Goal: Information Seeking & Learning: Learn about a topic

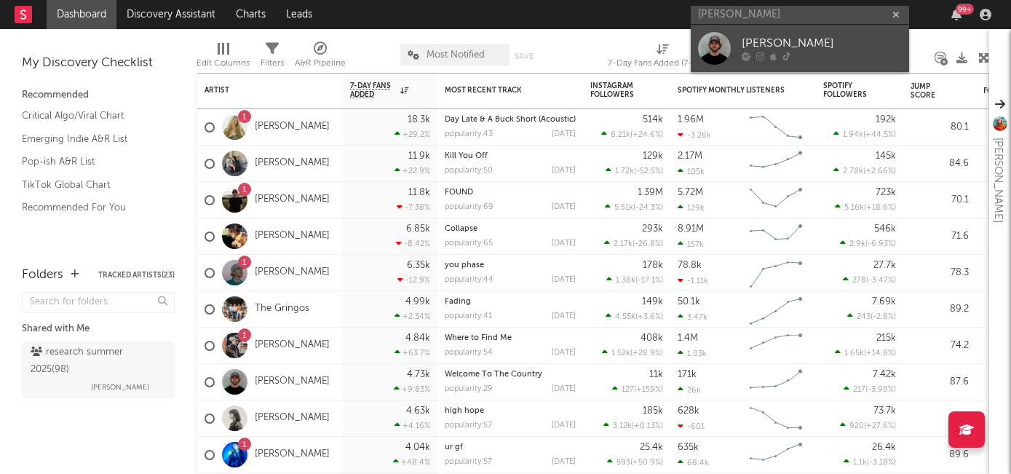
type input "[PERSON_NAME]"
click at [783, 40] on div "[PERSON_NAME]" at bounding box center [822, 43] width 160 height 17
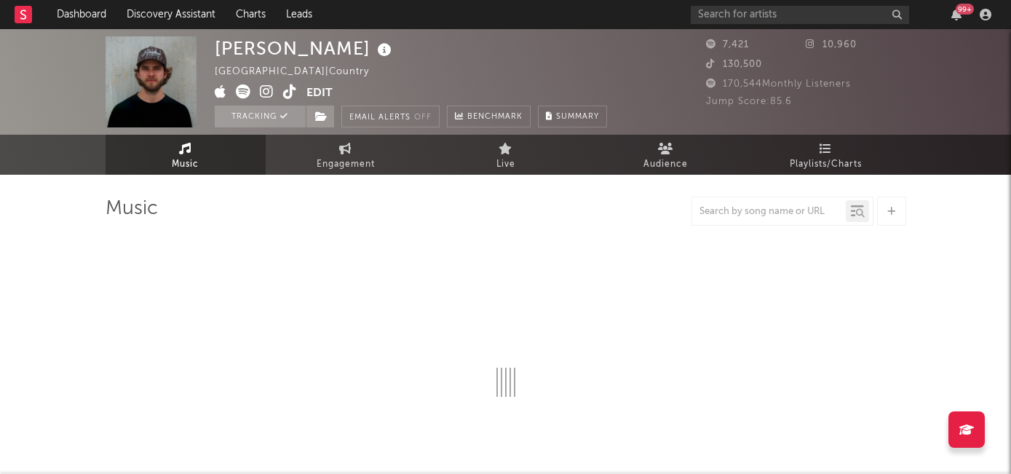
select select "6m"
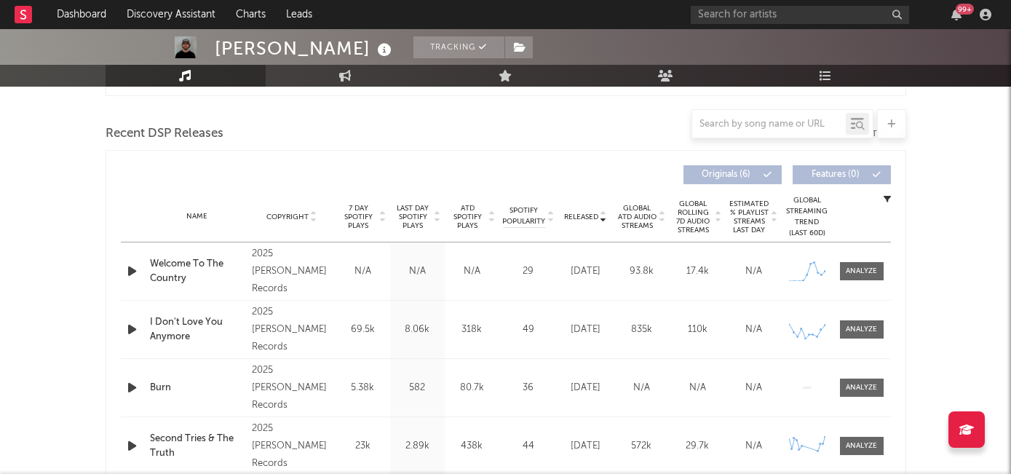
scroll to position [463, 0]
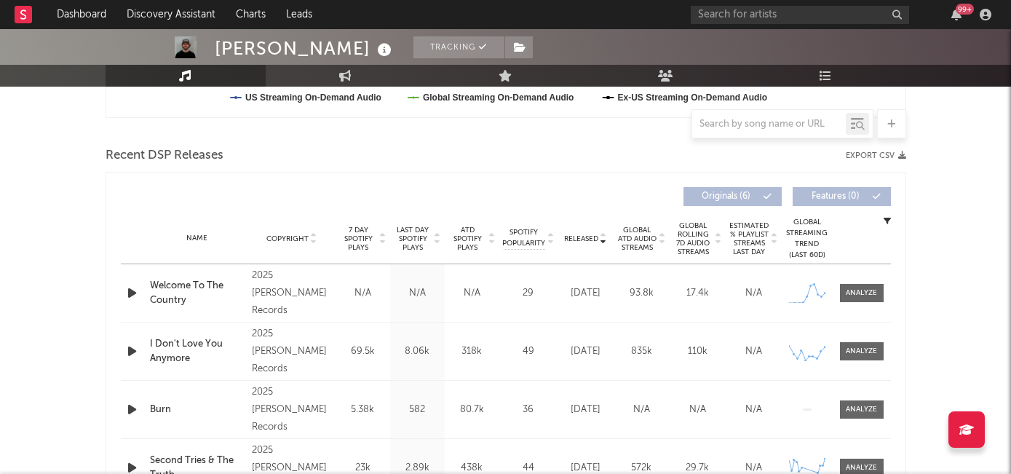
click at [357, 234] on span "7 Day Spotify Plays" at bounding box center [358, 239] width 39 height 26
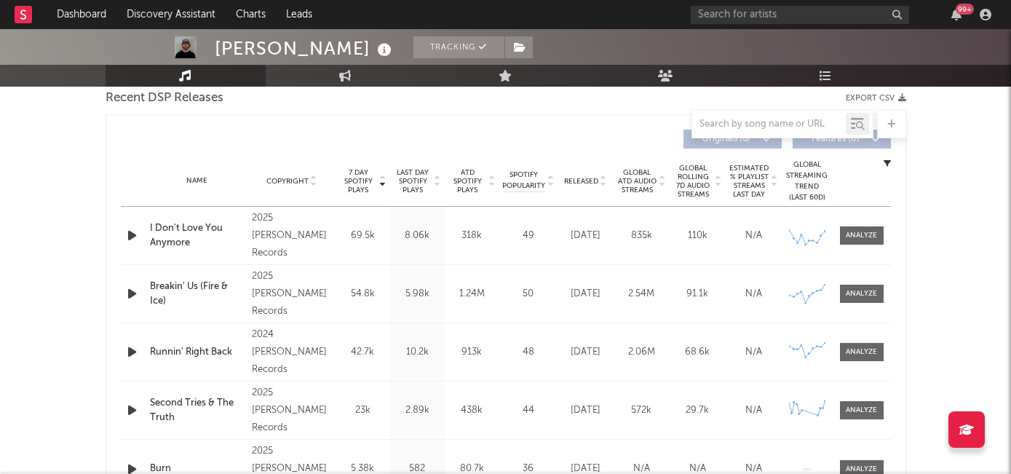
scroll to position [525, 0]
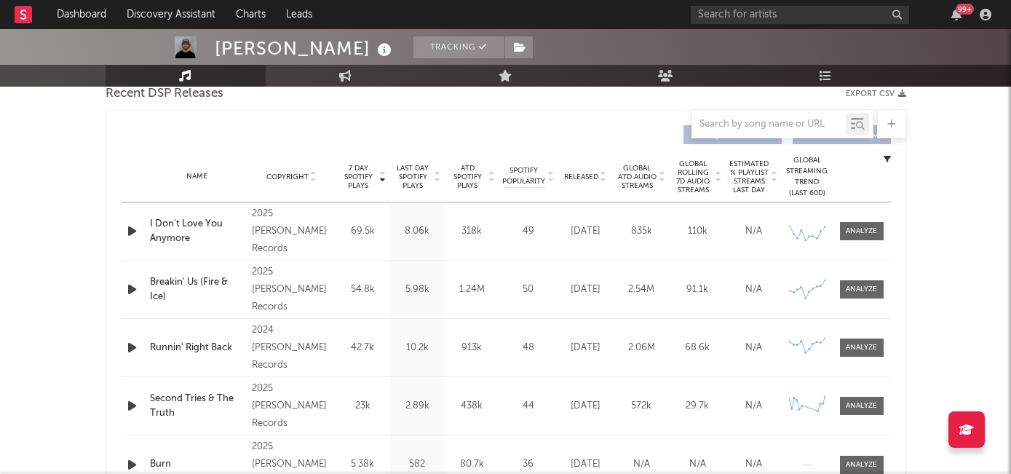
click at [585, 168] on div "Name Copyright Label Album Names Composer Names 7 Day Spotify Plays Last Day Sp…" at bounding box center [506, 176] width 770 height 51
click at [585, 173] on span "Released" at bounding box center [581, 177] width 34 height 9
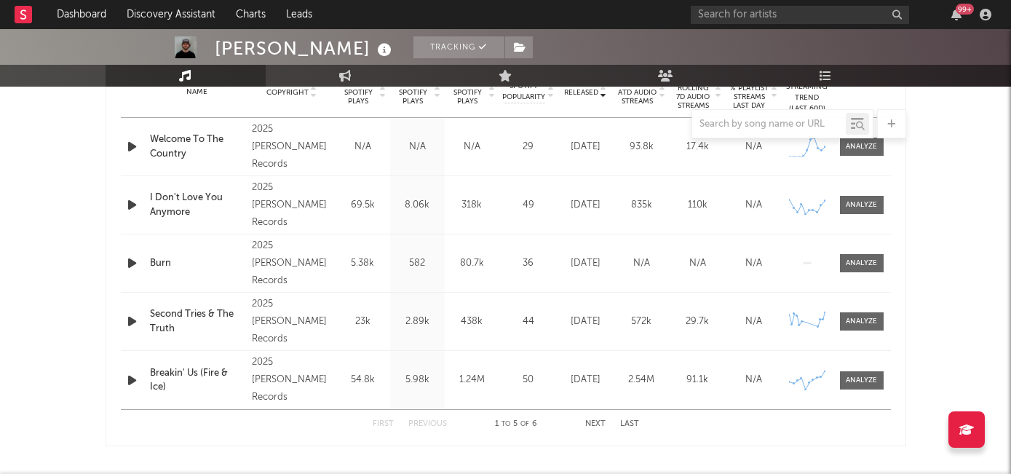
scroll to position [655, 0]
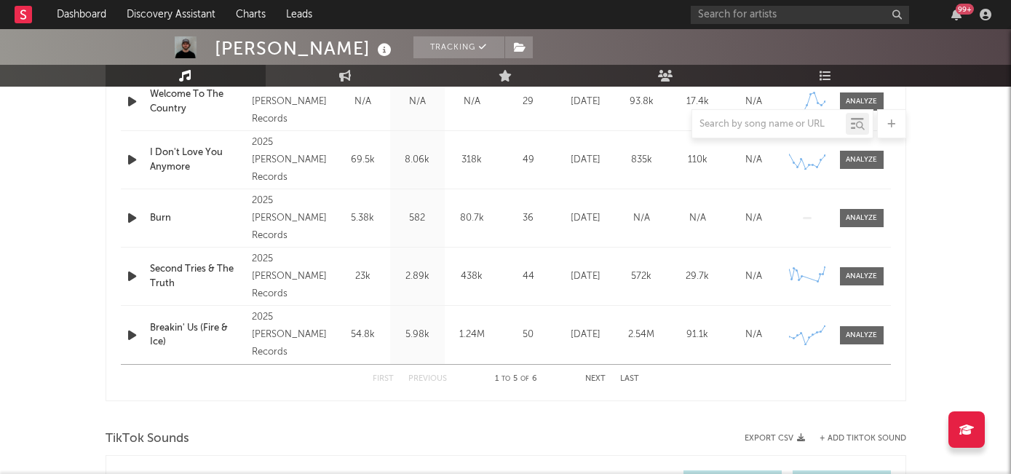
click at [600, 384] on div "First Previous 1 to 5 of 6 Next Last" at bounding box center [506, 379] width 266 height 28
click at [596, 375] on button "Next" at bounding box center [595, 379] width 20 height 8
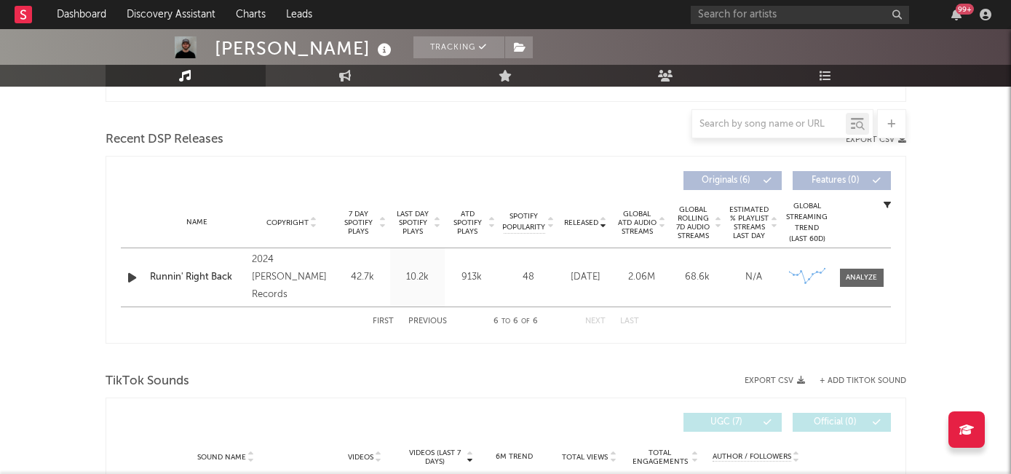
scroll to position [438, 0]
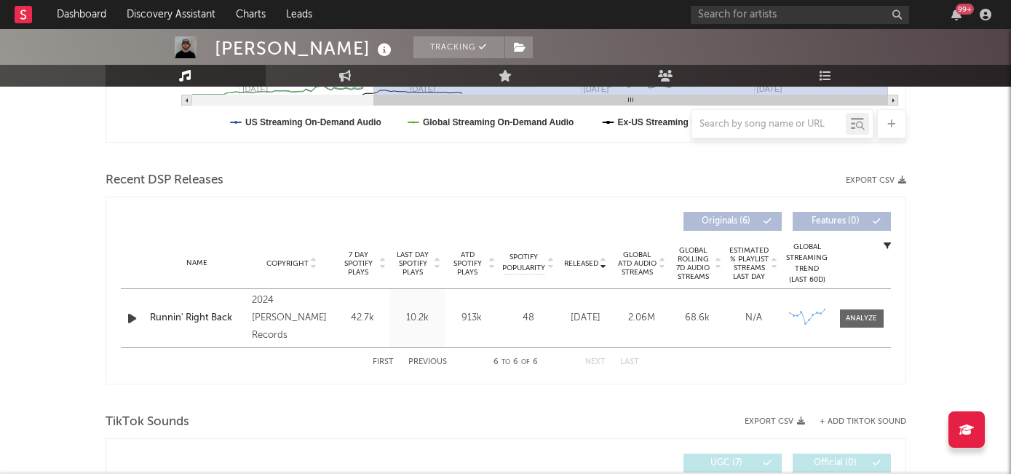
click at [378, 360] on button "First" at bounding box center [383, 362] width 21 height 8
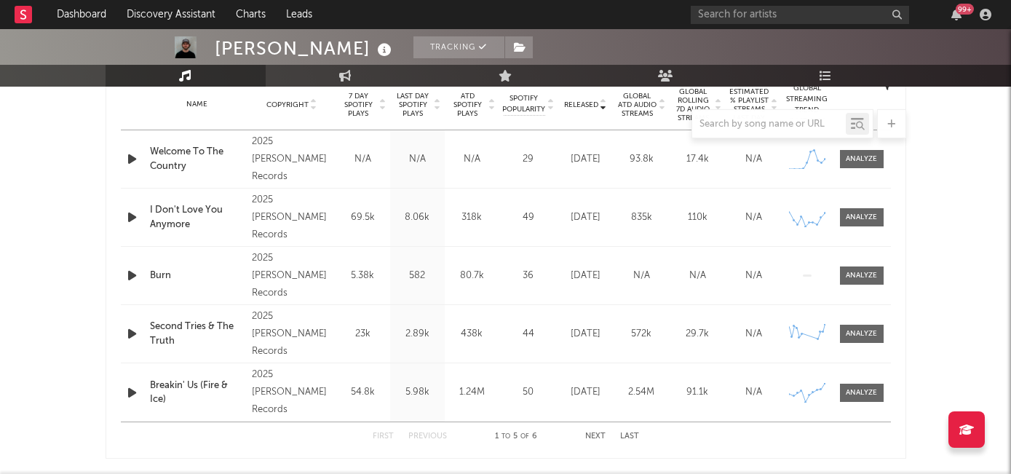
scroll to position [593, 0]
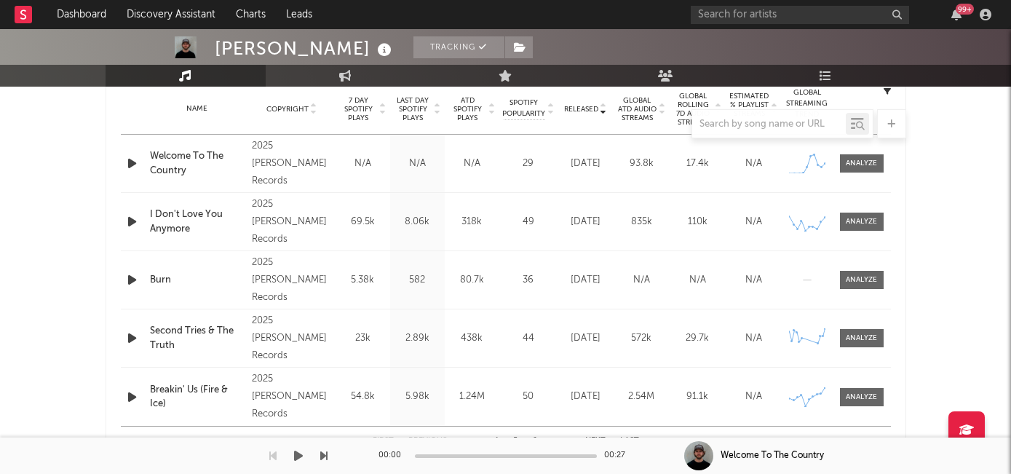
click at [590, 441] on div "00:00 00:27" at bounding box center [506, 456] width 255 height 36
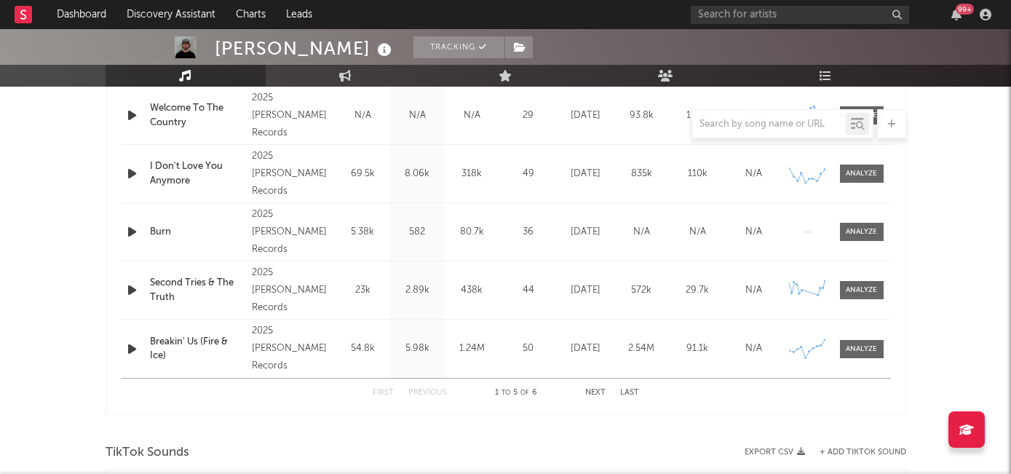
scroll to position [653, 0]
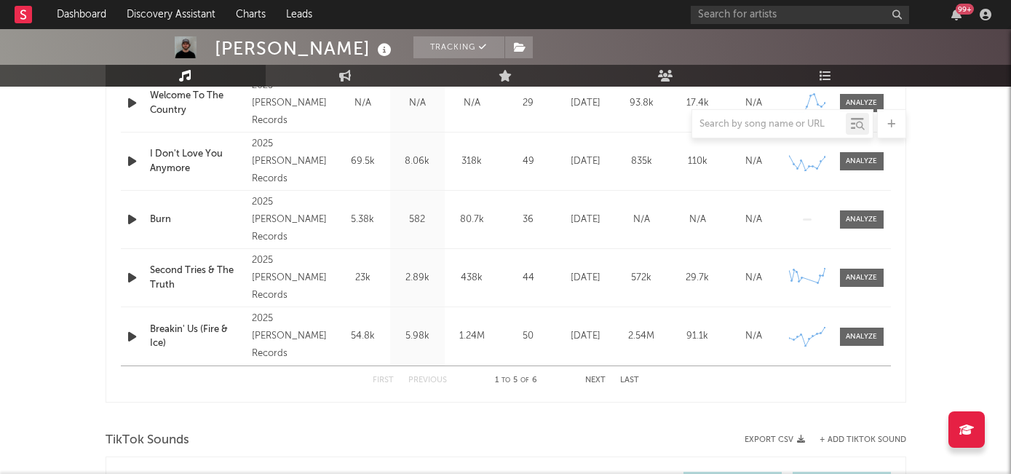
click at [592, 376] on button "Next" at bounding box center [595, 380] width 20 height 8
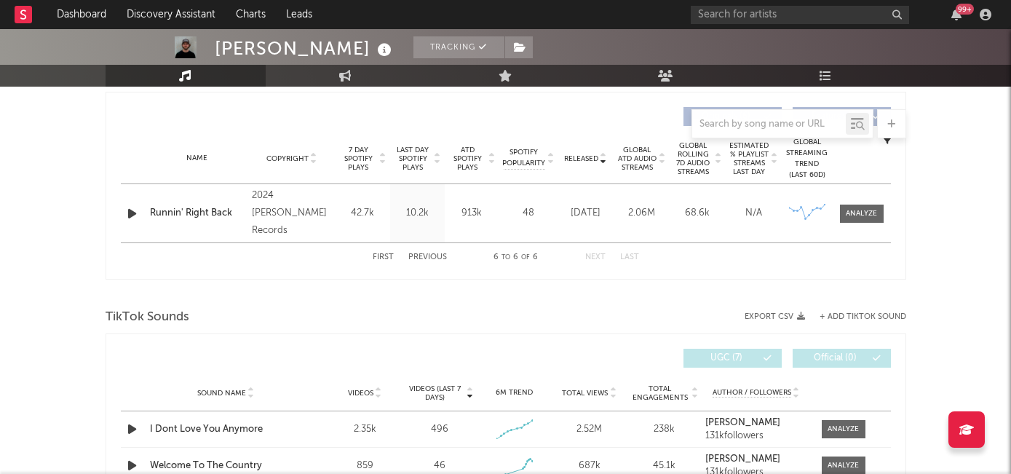
scroll to position [509, 0]
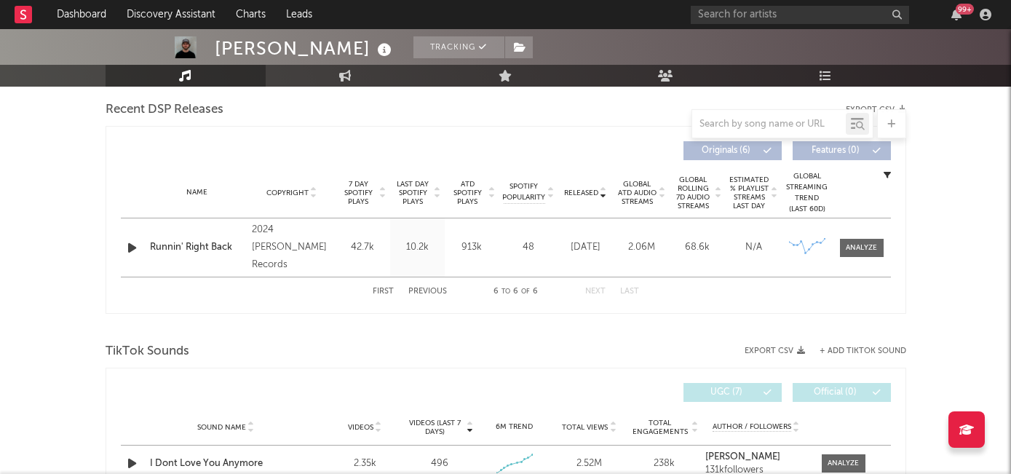
click at [417, 288] on button "Previous" at bounding box center [427, 292] width 39 height 8
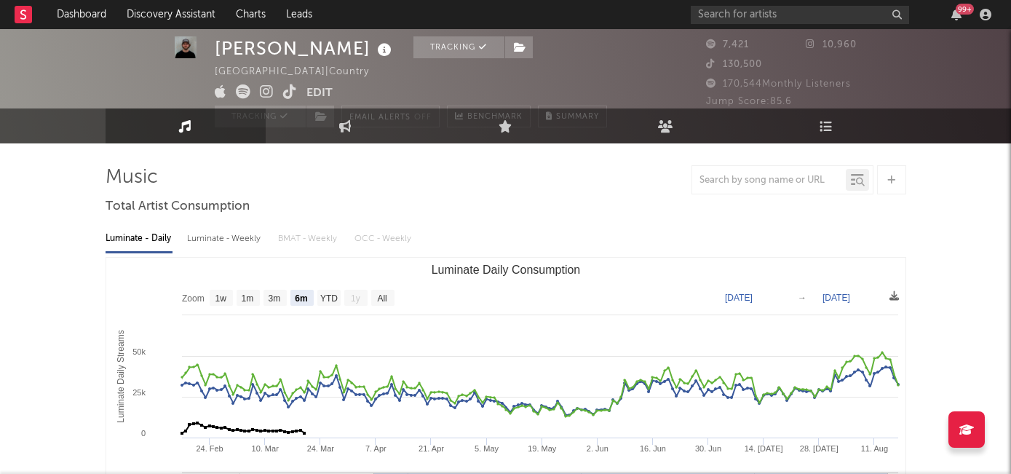
scroll to position [32, 0]
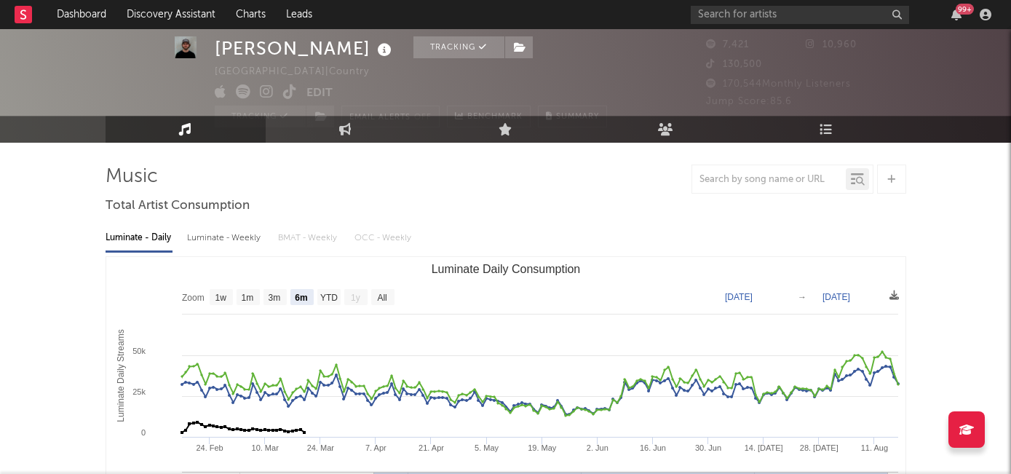
click at [199, 245] on div "Luminate - Weekly" at bounding box center [225, 238] width 76 height 25
select select "6m"
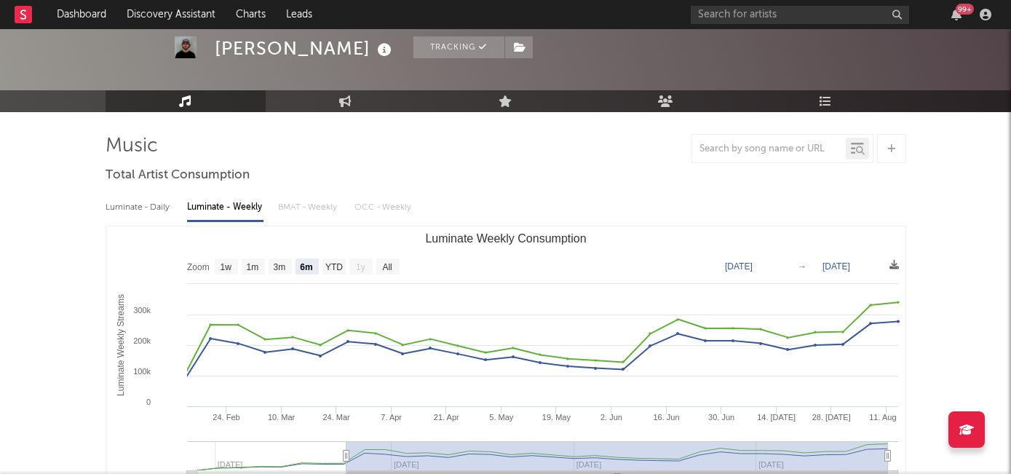
scroll to position [0, 0]
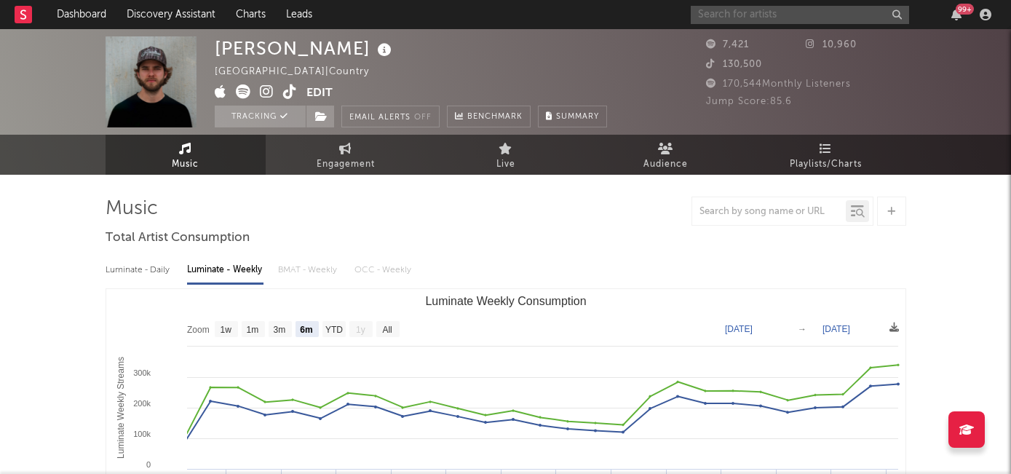
click at [782, 18] on input "text" at bounding box center [800, 15] width 218 height 18
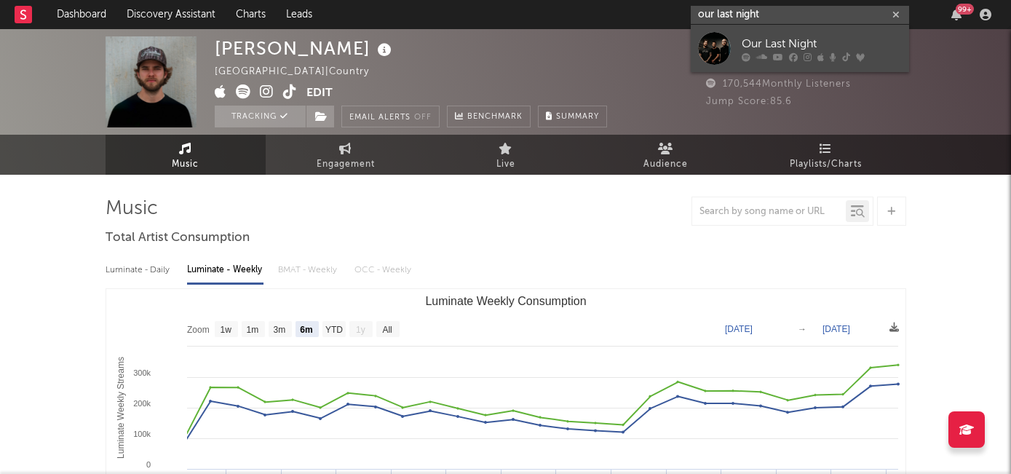
type input "our last night"
click at [787, 41] on div "Our Last Night" at bounding box center [822, 43] width 160 height 17
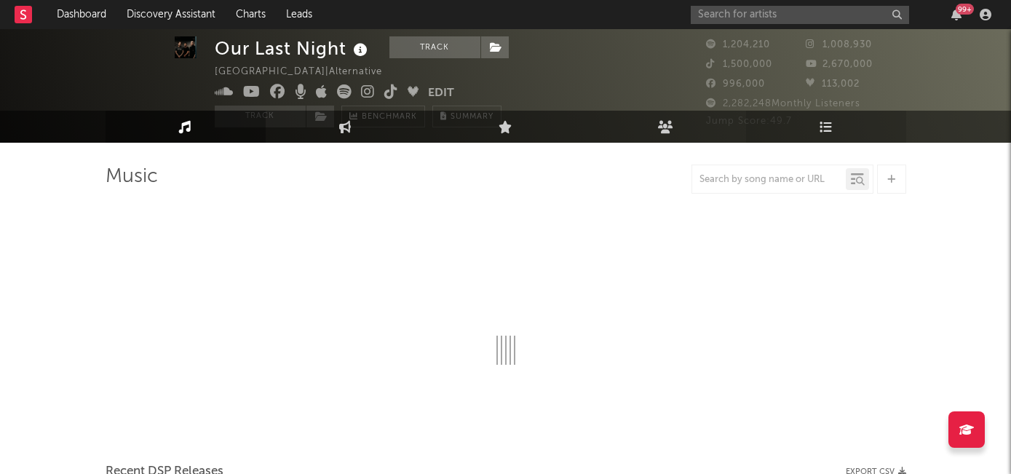
select select "6m"
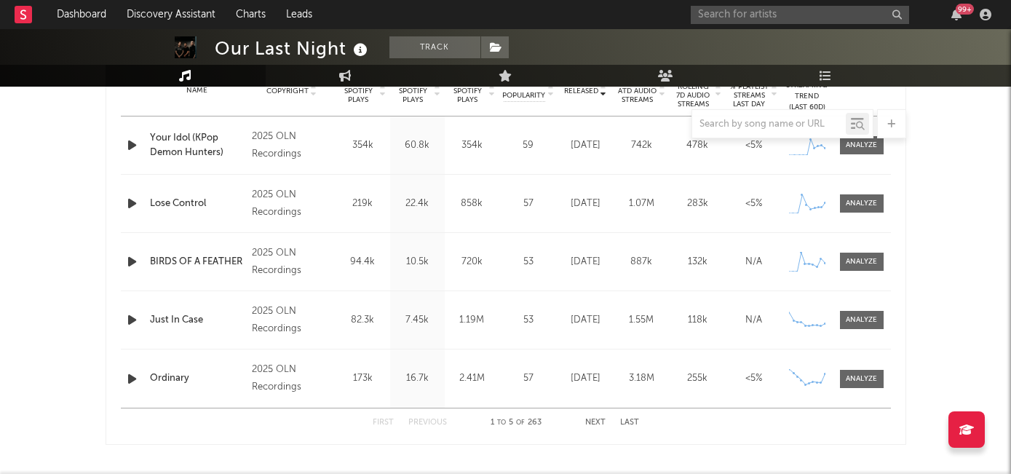
scroll to position [615, 0]
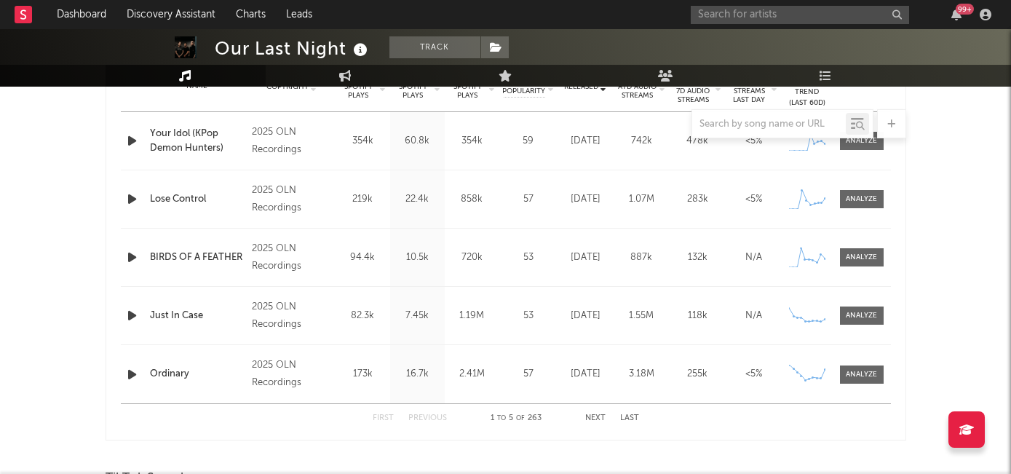
click at [592, 417] on button "Next" at bounding box center [595, 418] width 20 height 8
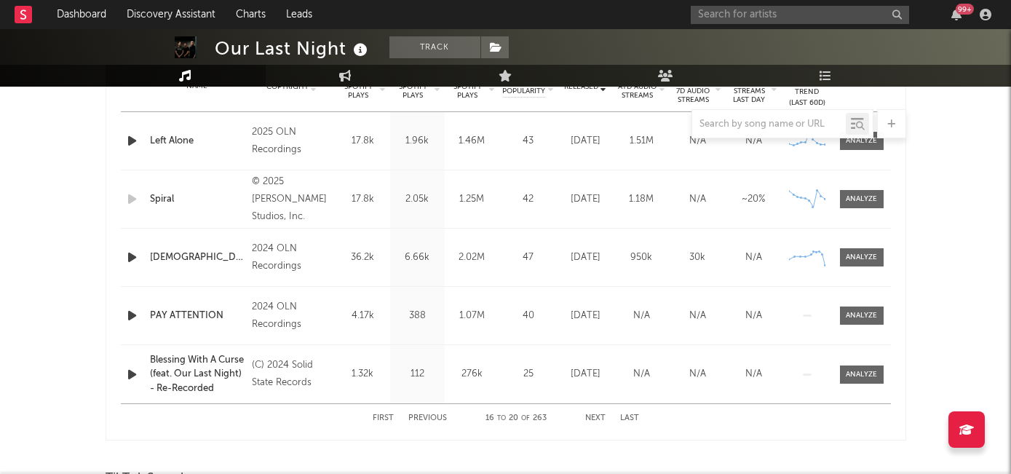
click at [385, 420] on button "First" at bounding box center [383, 418] width 21 height 8
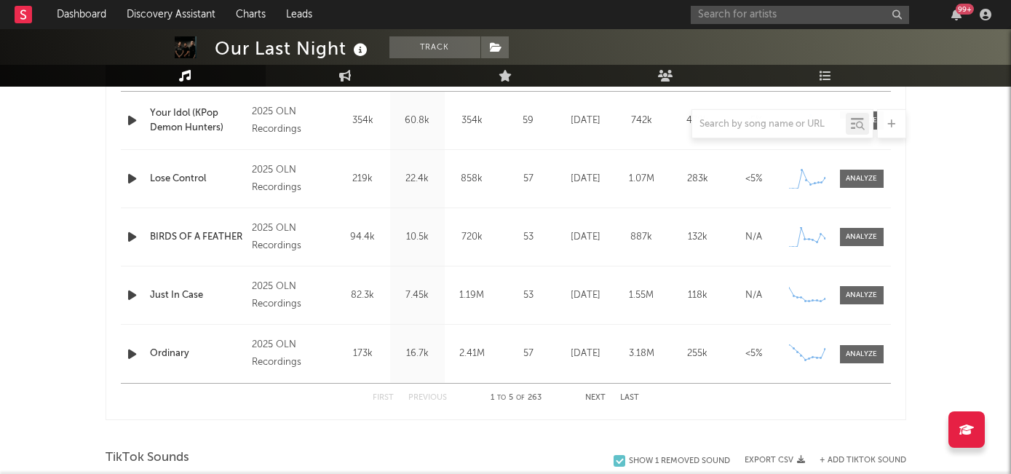
scroll to position [794, 0]
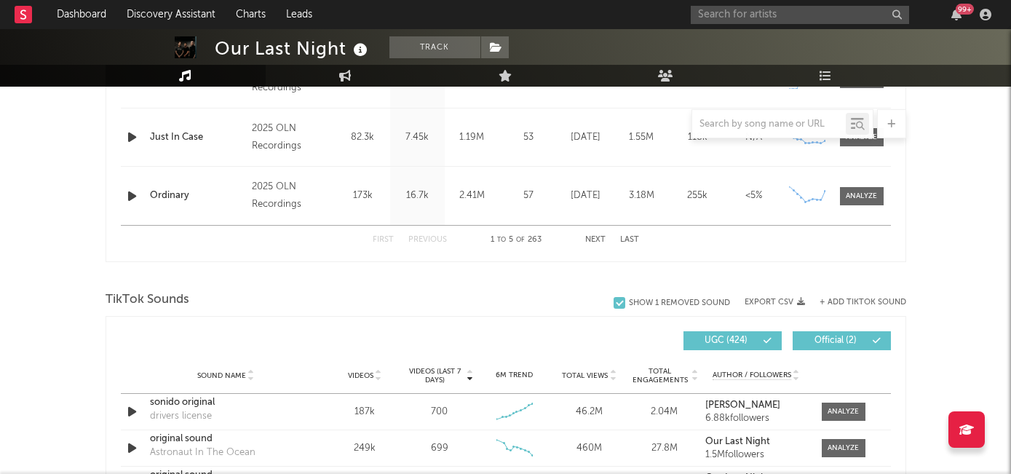
click at [599, 241] on button "Next" at bounding box center [595, 240] width 20 height 8
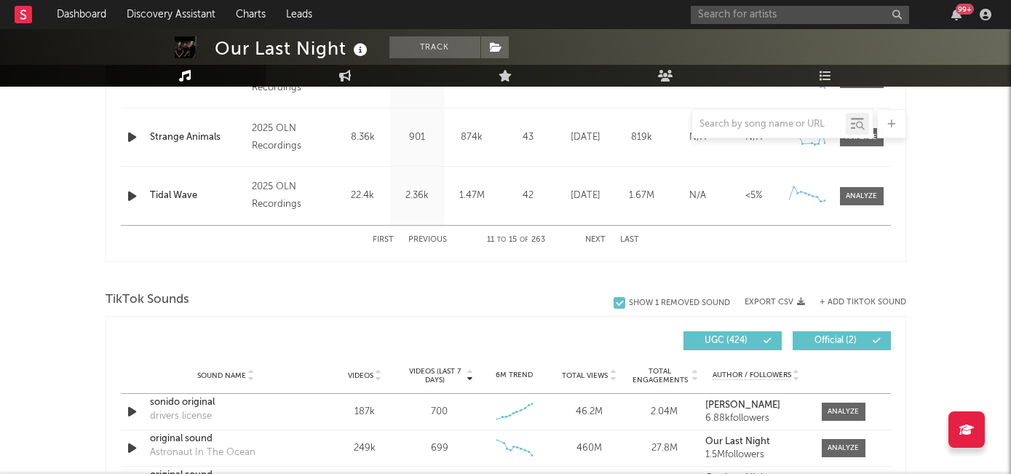
click at [599, 241] on button "Next" at bounding box center [595, 240] width 20 height 8
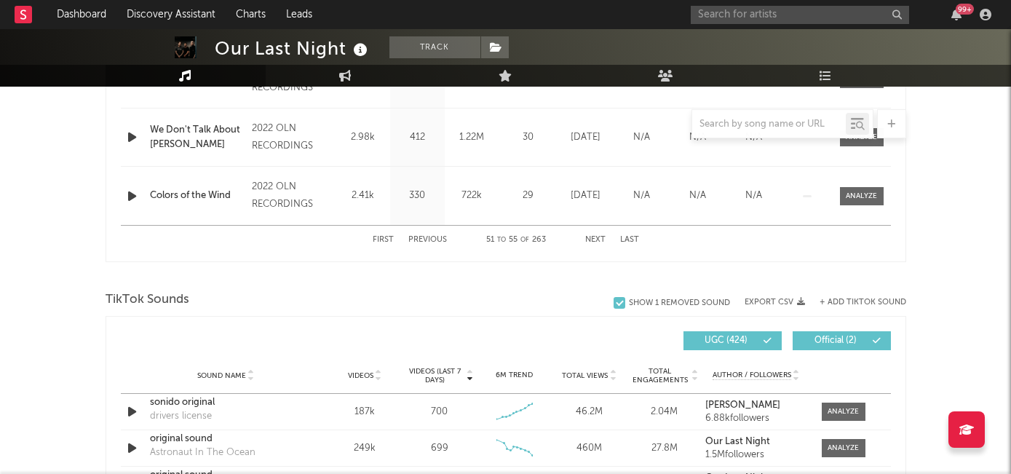
click at [599, 241] on button "Next" at bounding box center [595, 240] width 20 height 8
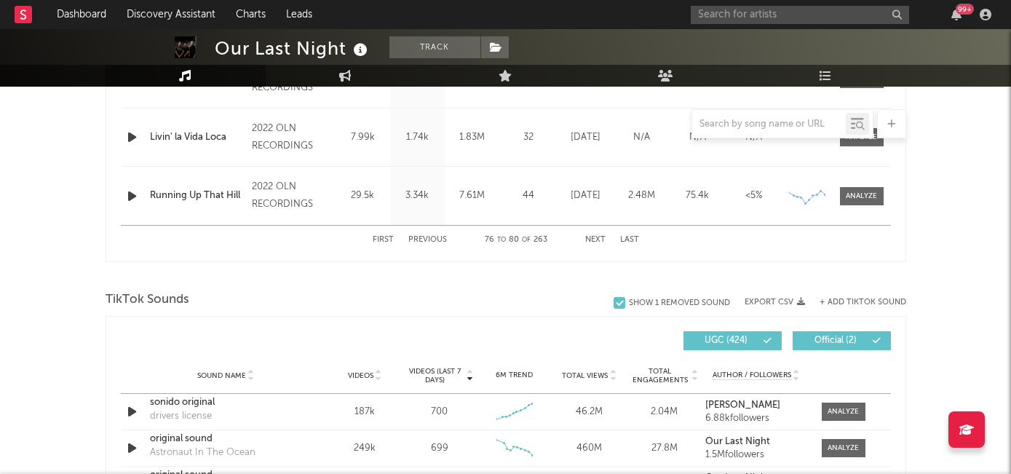
click at [599, 241] on button "Next" at bounding box center [595, 240] width 20 height 8
click at [598, 240] on button "Next" at bounding box center [595, 240] width 20 height 8
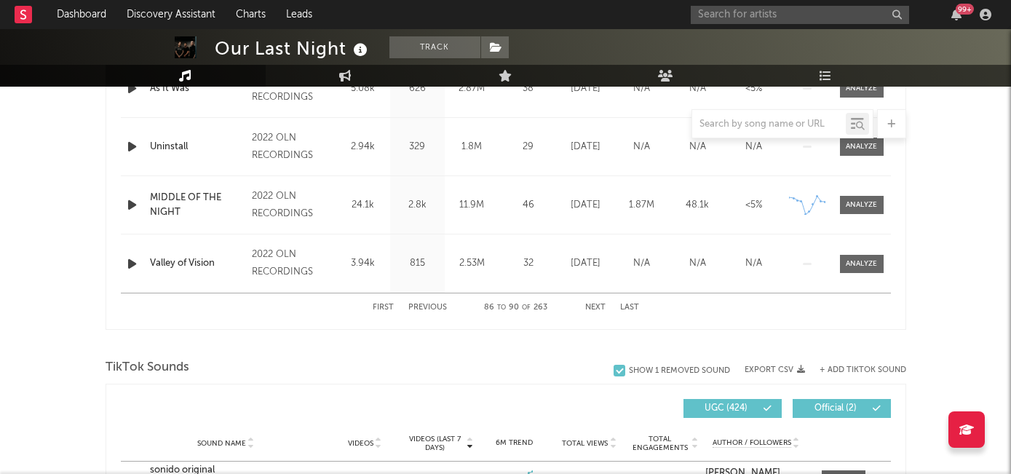
scroll to position [701, 0]
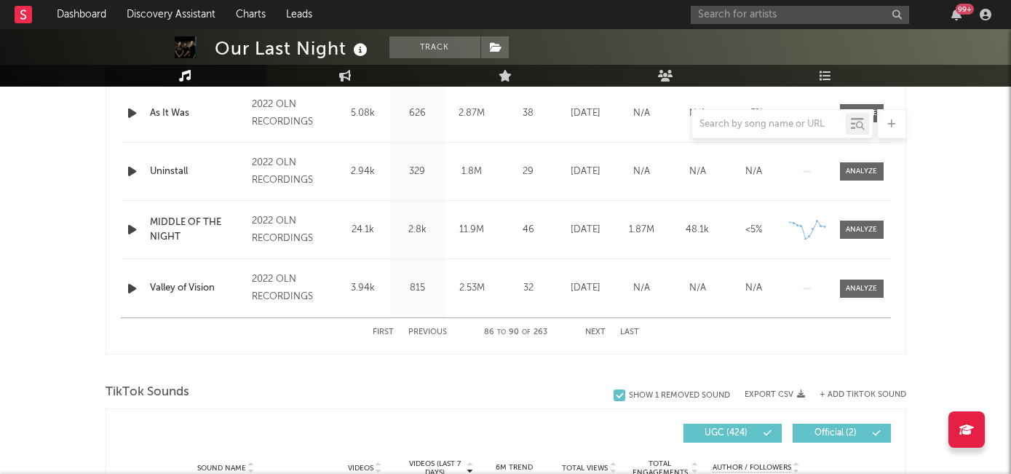
click at [591, 336] on div "First Previous 86 to 90 of 263 Next Last" at bounding box center [506, 332] width 266 height 28
click at [593, 328] on button "Next" at bounding box center [595, 332] width 20 height 8
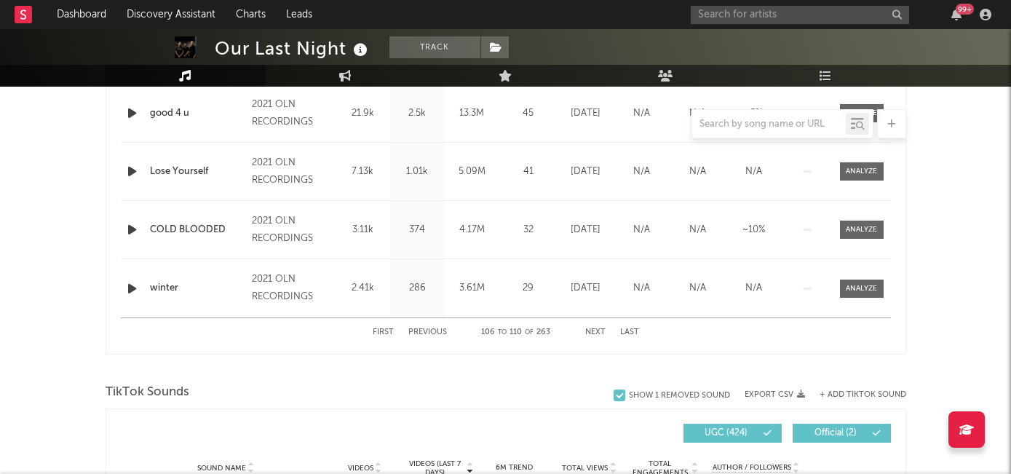
click at [593, 328] on button "Next" at bounding box center [595, 332] width 20 height 8
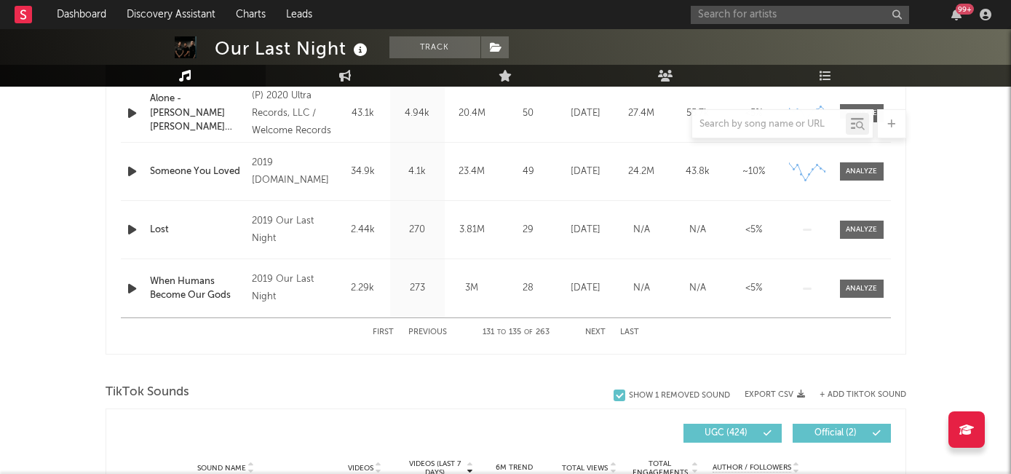
click at [593, 328] on button "Next" at bounding box center [595, 332] width 20 height 8
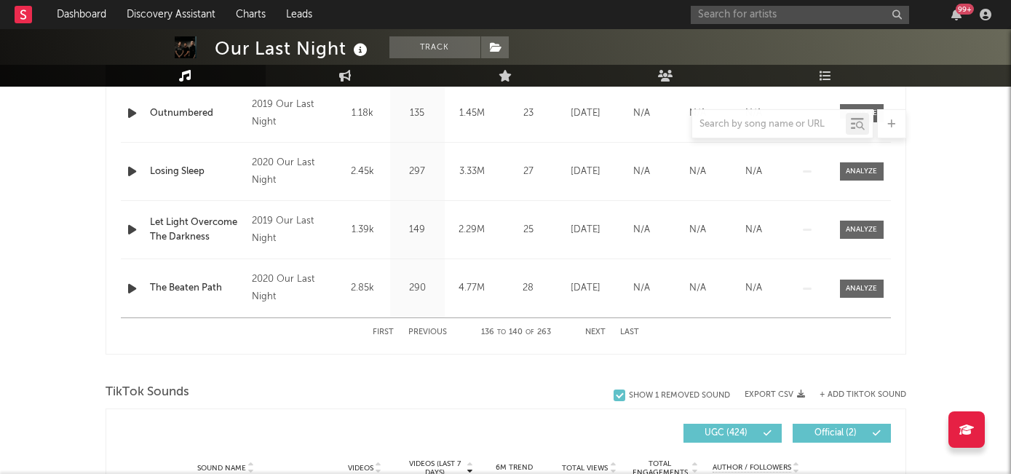
click at [593, 328] on button "Next" at bounding box center [595, 332] width 20 height 8
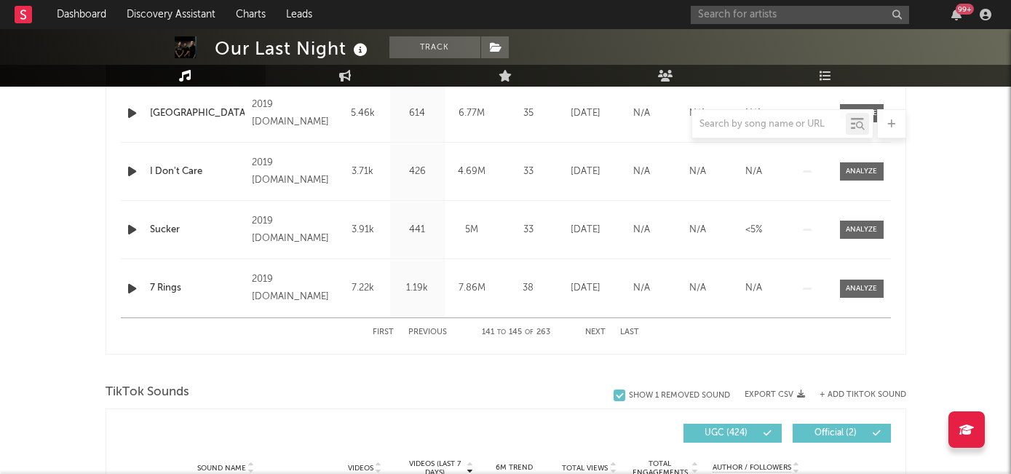
click at [593, 328] on button "Next" at bounding box center [595, 332] width 20 height 8
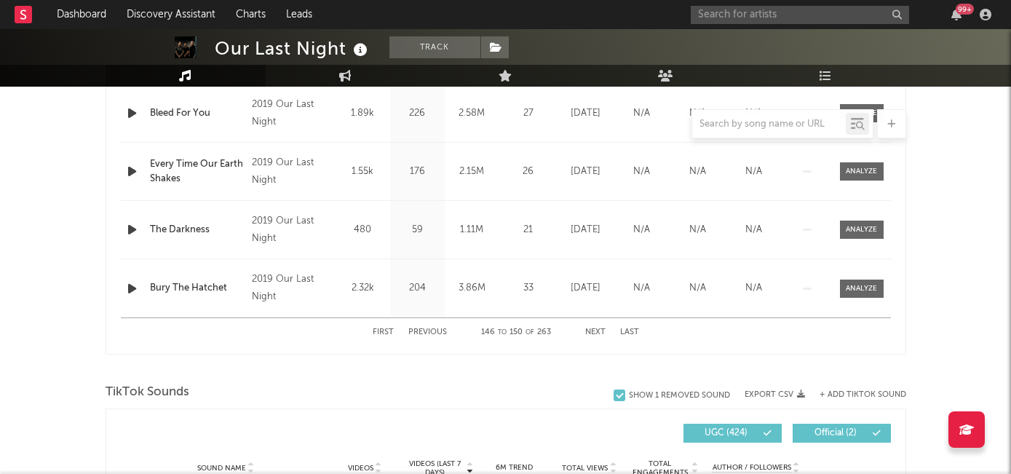
click at [593, 328] on button "Next" at bounding box center [595, 332] width 20 height 8
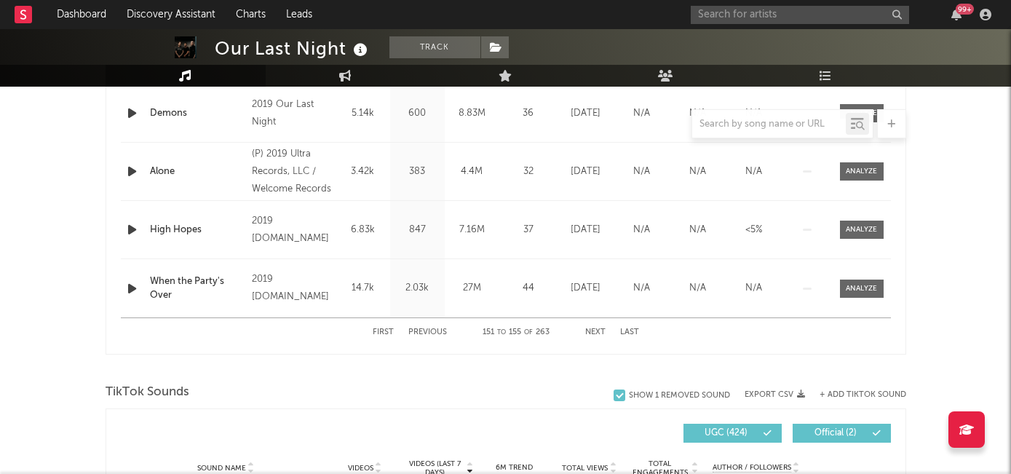
click at [593, 328] on button "Next" at bounding box center [595, 332] width 20 height 8
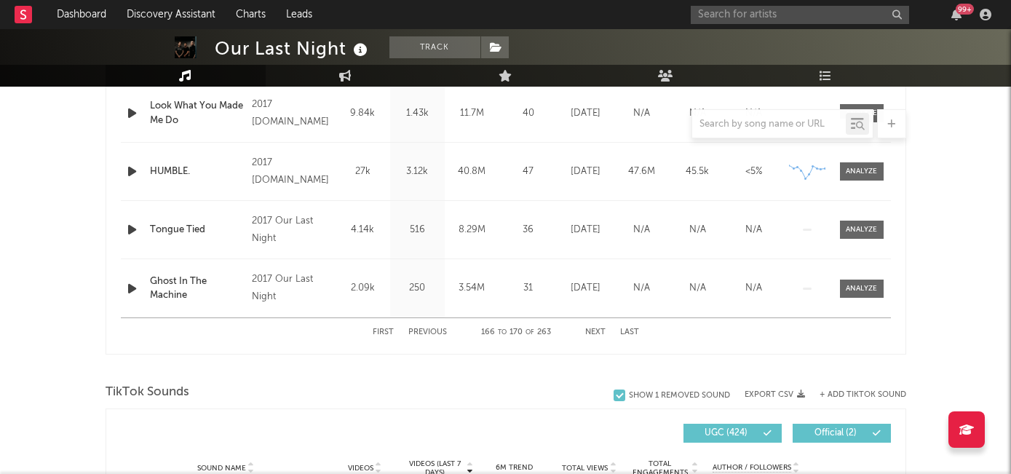
click at [593, 328] on button "Next" at bounding box center [595, 332] width 20 height 8
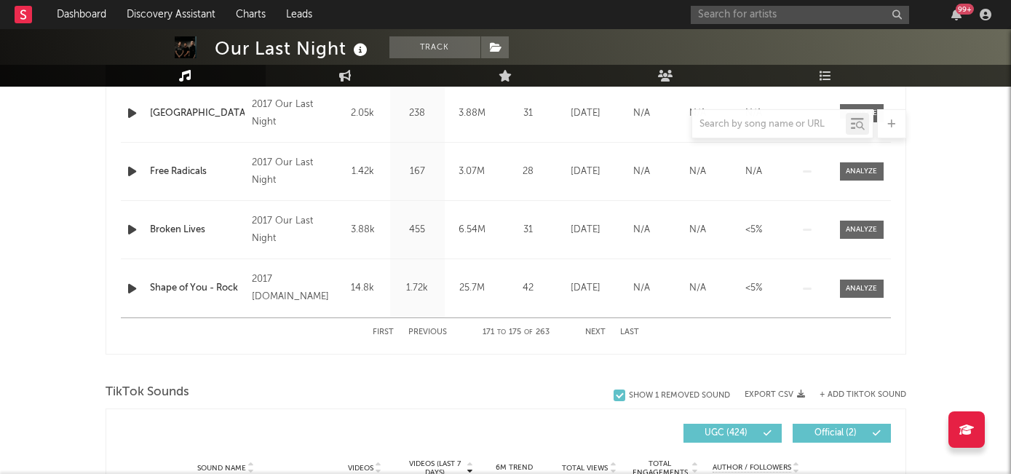
click at [594, 328] on button "Next" at bounding box center [595, 332] width 20 height 8
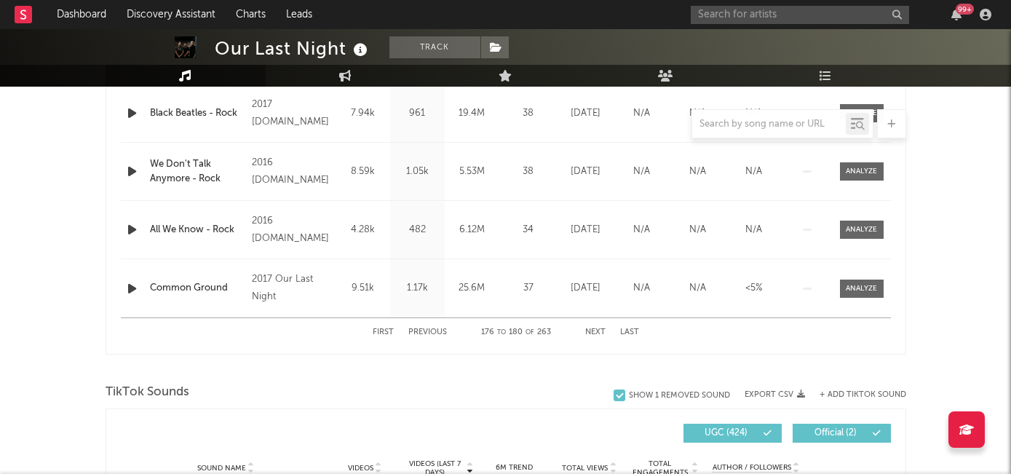
click at [594, 328] on button "Next" at bounding box center [595, 332] width 20 height 8
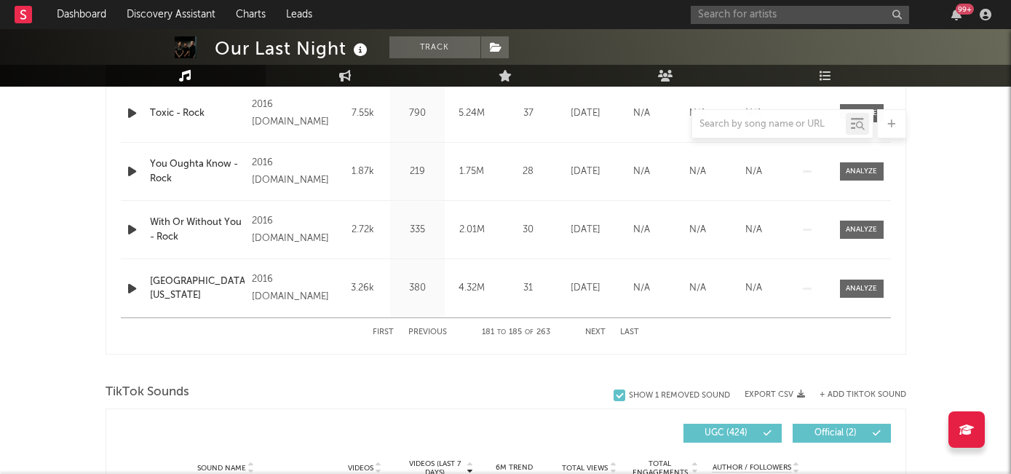
click at [594, 328] on button "Next" at bounding box center [595, 332] width 20 height 8
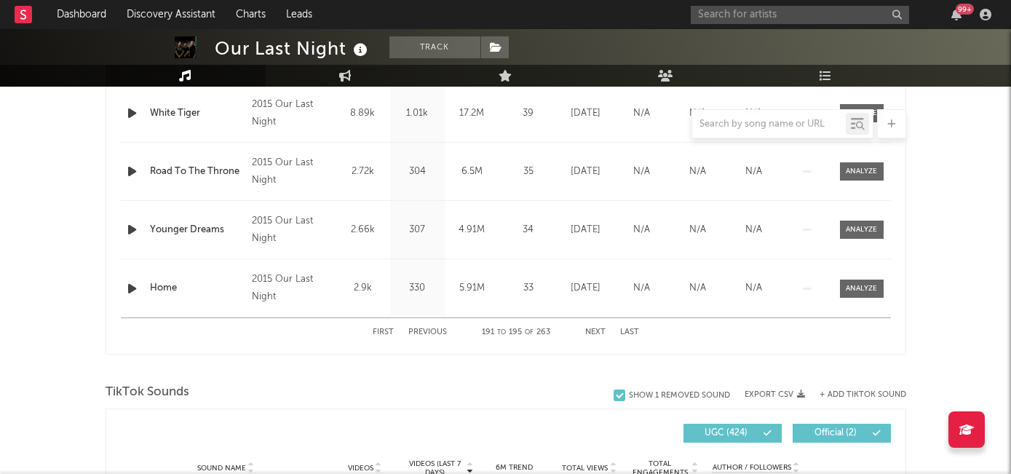
click at [594, 328] on button "Next" at bounding box center [595, 332] width 20 height 8
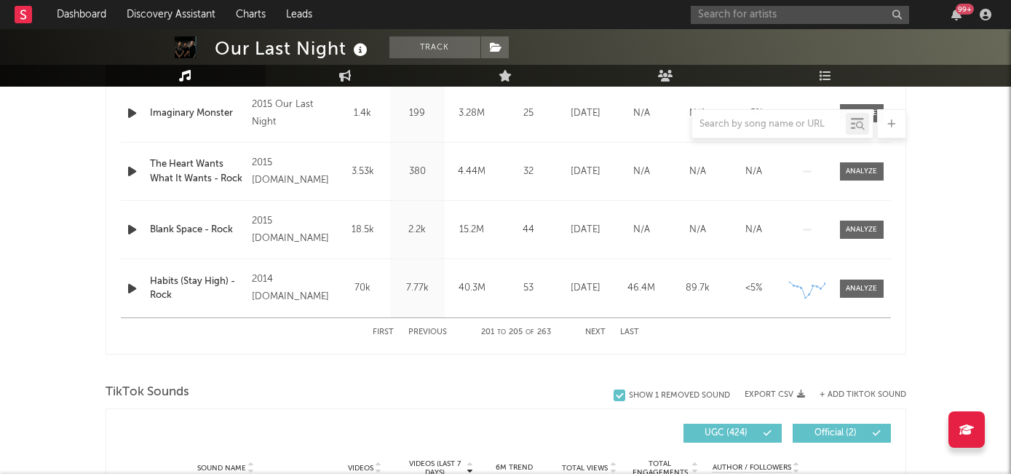
click at [595, 328] on button "Next" at bounding box center [595, 332] width 20 height 8
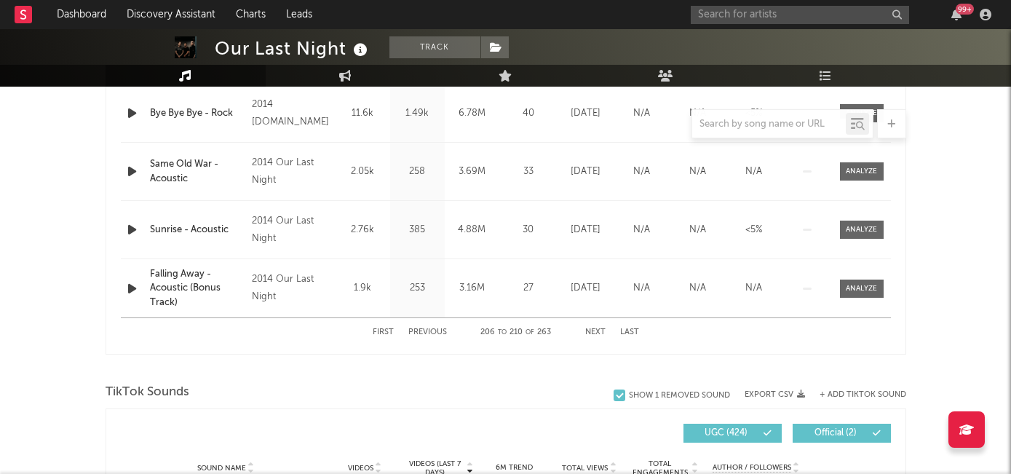
click at [595, 328] on button "Next" at bounding box center [595, 332] width 20 height 8
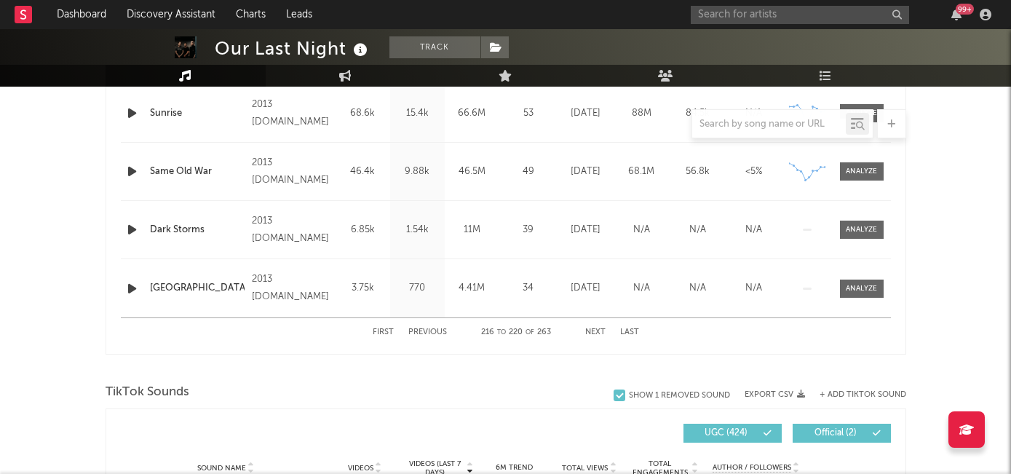
click at [382, 332] on button "First" at bounding box center [383, 332] width 21 height 8
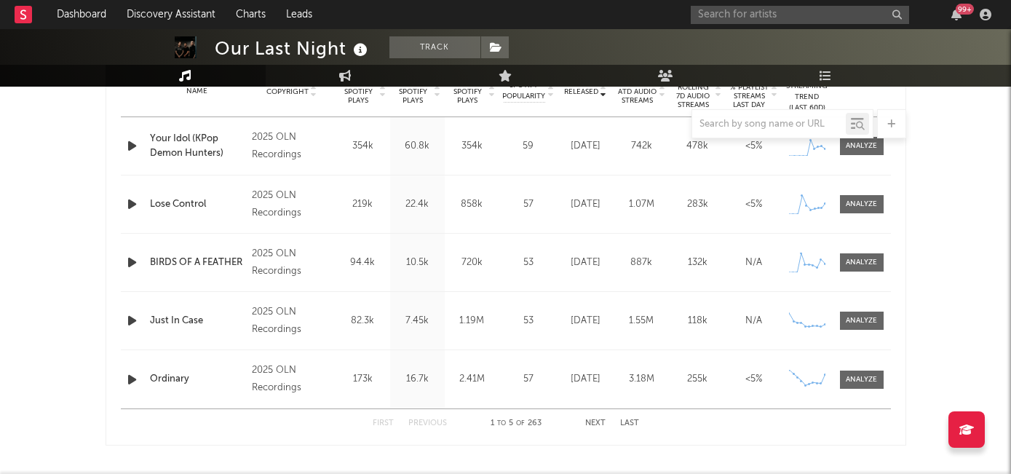
scroll to position [650, 0]
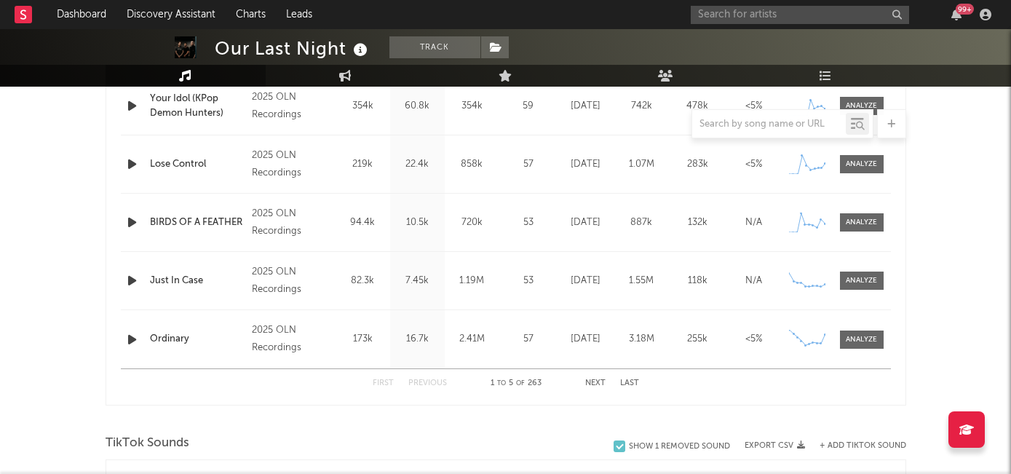
click at [588, 385] on button "Next" at bounding box center [595, 383] width 20 height 8
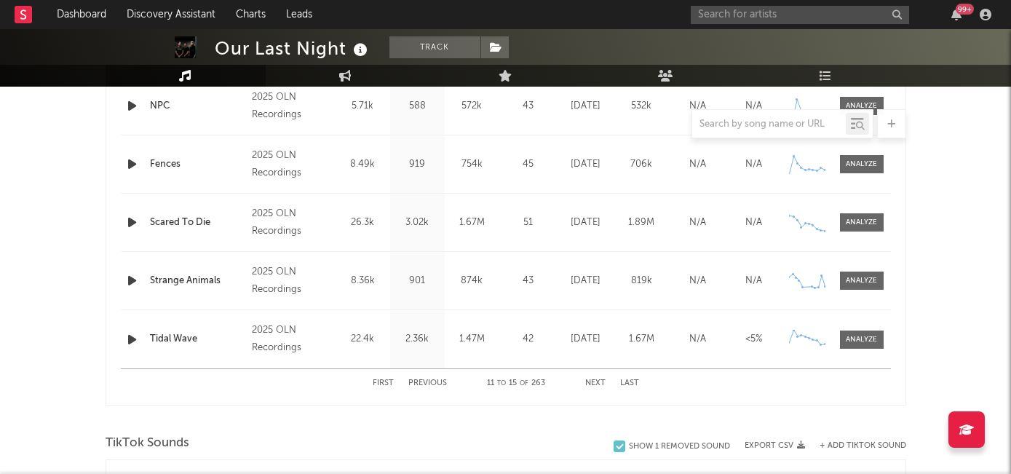
click at [588, 385] on button "Next" at bounding box center [595, 383] width 20 height 8
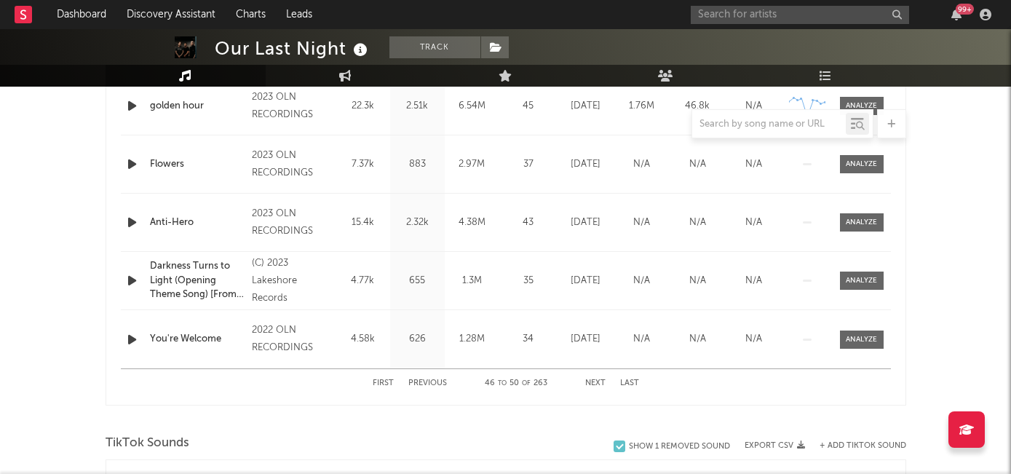
click at [588, 385] on button "Next" at bounding box center [595, 383] width 20 height 8
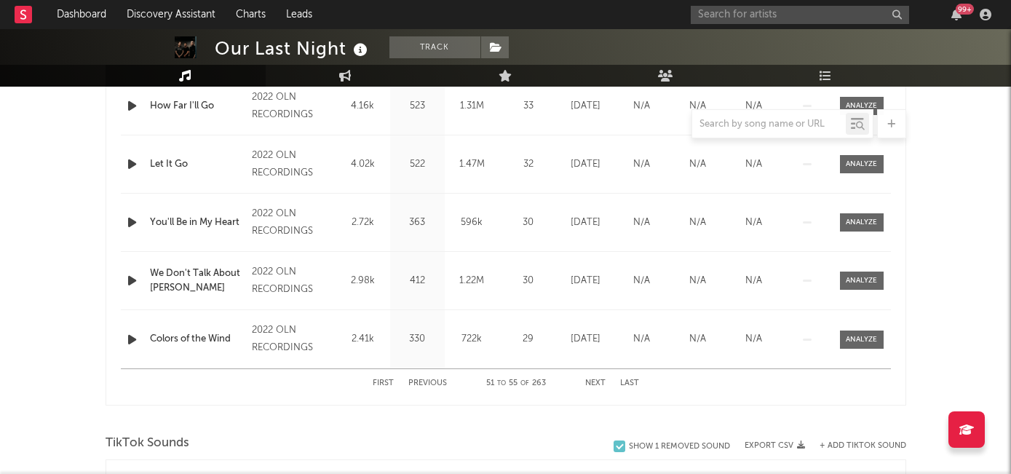
click at [588, 385] on button "Next" at bounding box center [595, 383] width 20 height 8
click at [589, 385] on button "Next" at bounding box center [595, 383] width 20 height 8
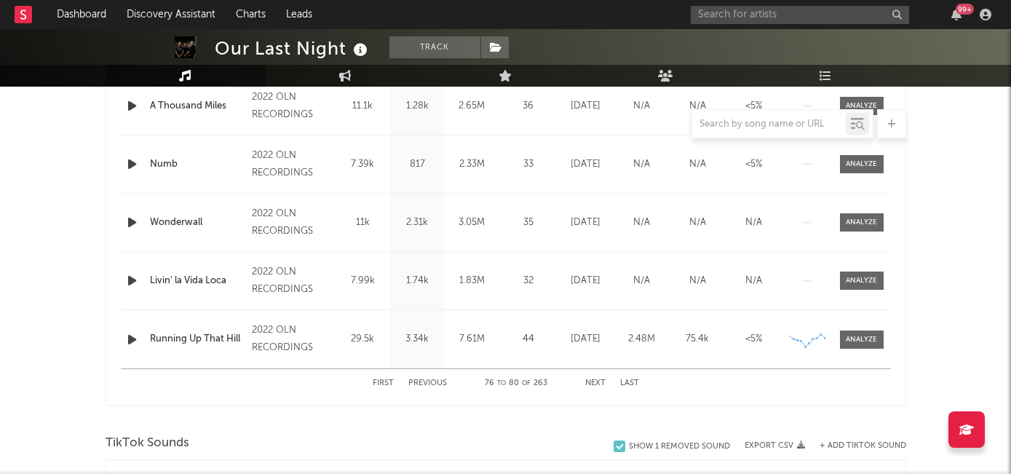
click at [589, 385] on button "Next" at bounding box center [595, 383] width 20 height 8
click at [390, 386] on button "First" at bounding box center [383, 383] width 21 height 8
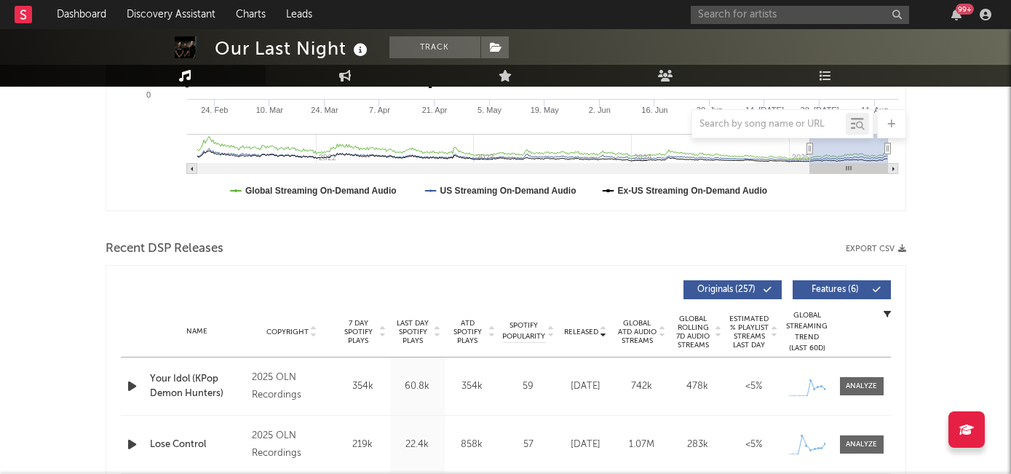
scroll to position [368, 0]
